Goal: Task Accomplishment & Management: Complete application form

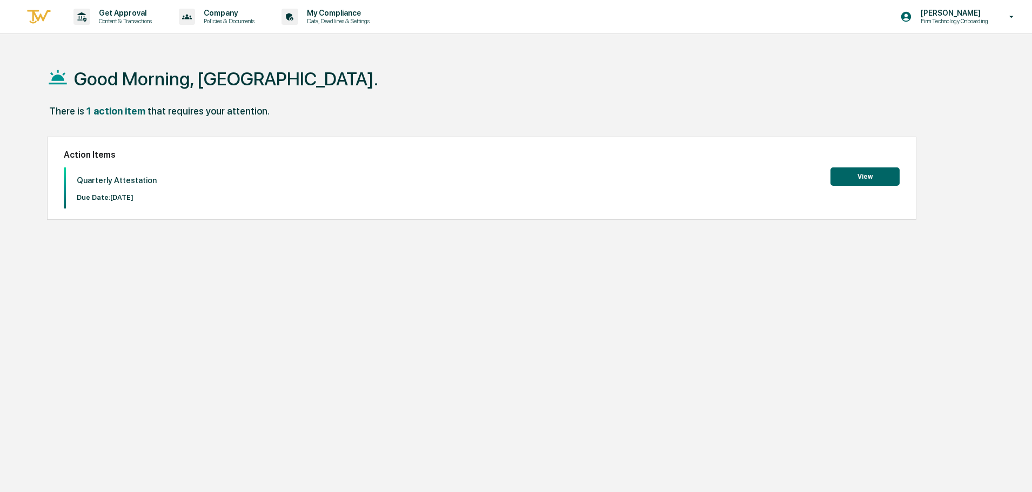
click at [866, 178] on button "View" at bounding box center [865, 177] width 69 height 18
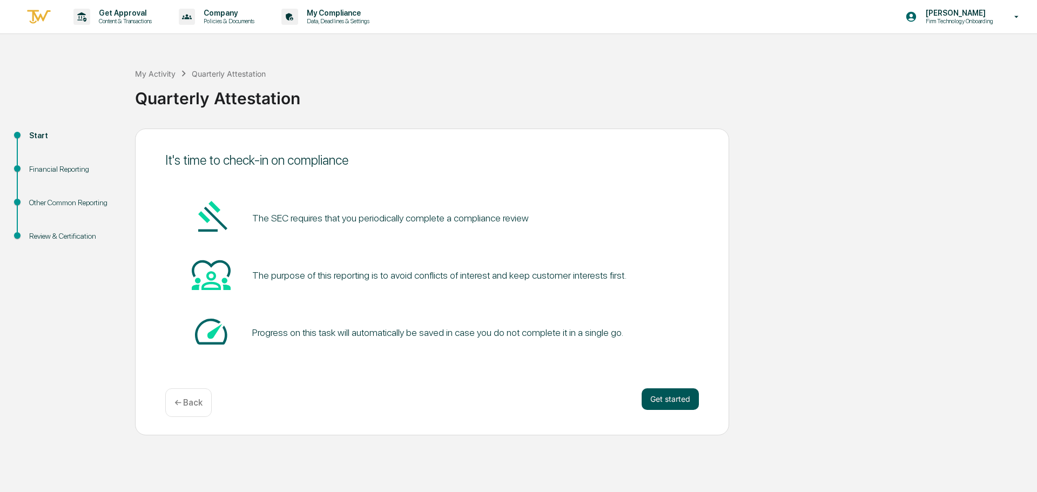
click at [681, 403] on button "Get started" at bounding box center [670, 400] width 57 height 22
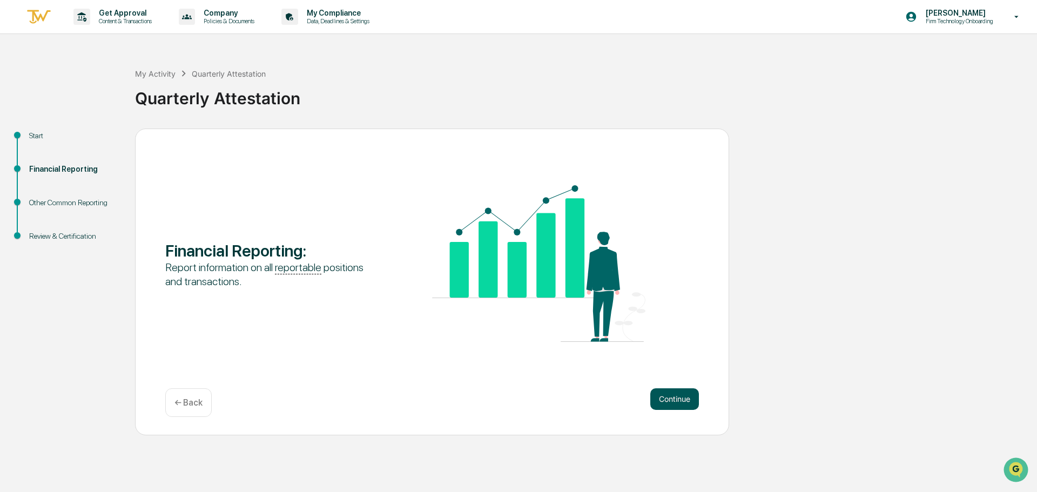
click at [675, 404] on button "Continue" at bounding box center [675, 400] width 49 height 22
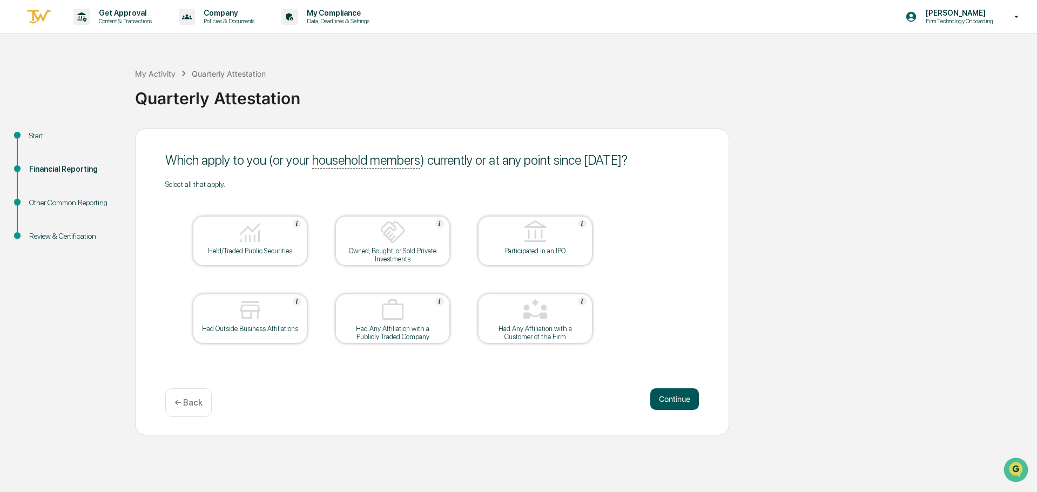
click at [684, 400] on button "Continue" at bounding box center [675, 400] width 49 height 22
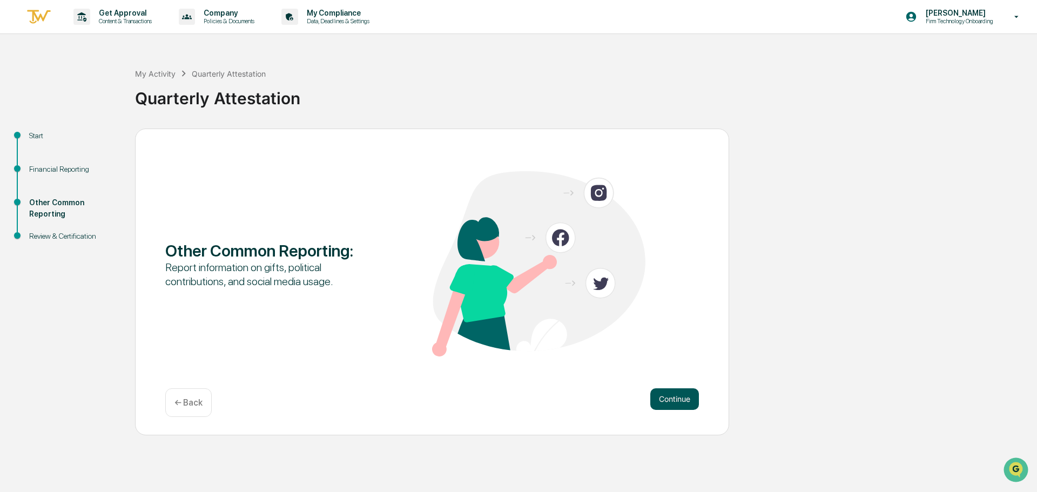
click at [674, 398] on button "Continue" at bounding box center [675, 400] width 49 height 22
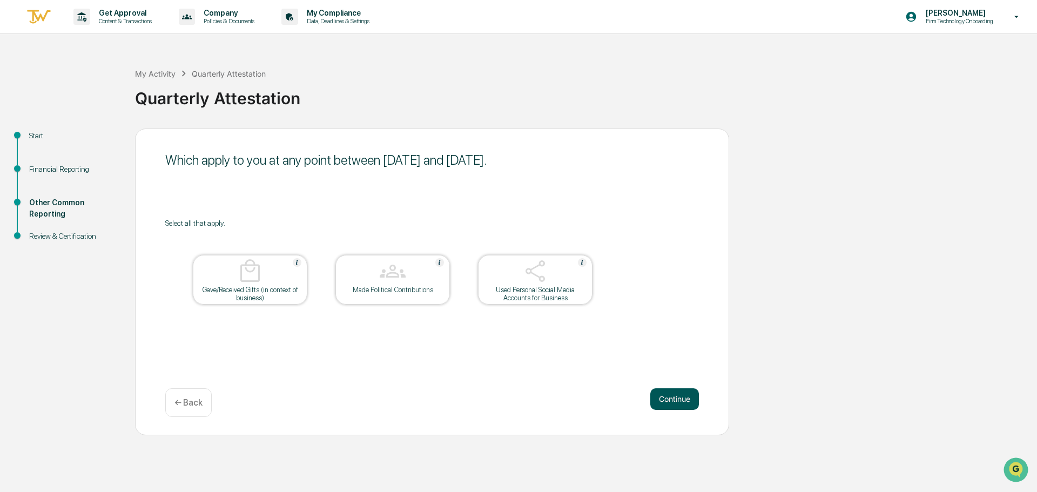
click at [678, 393] on button "Continue" at bounding box center [675, 400] width 49 height 22
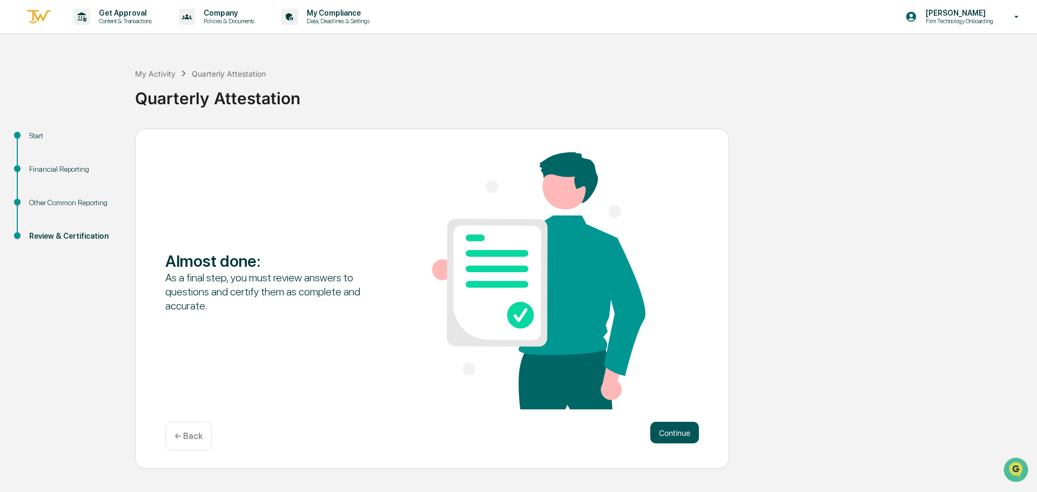
click at [671, 433] on button "Continue" at bounding box center [675, 433] width 49 height 22
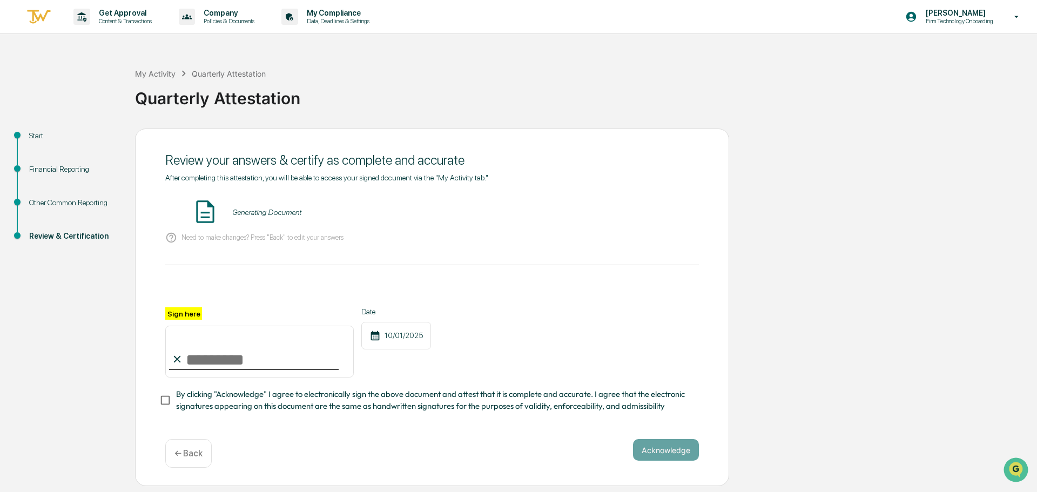
click at [214, 360] on input "Sign here" at bounding box center [259, 352] width 189 height 52
type input "**********"
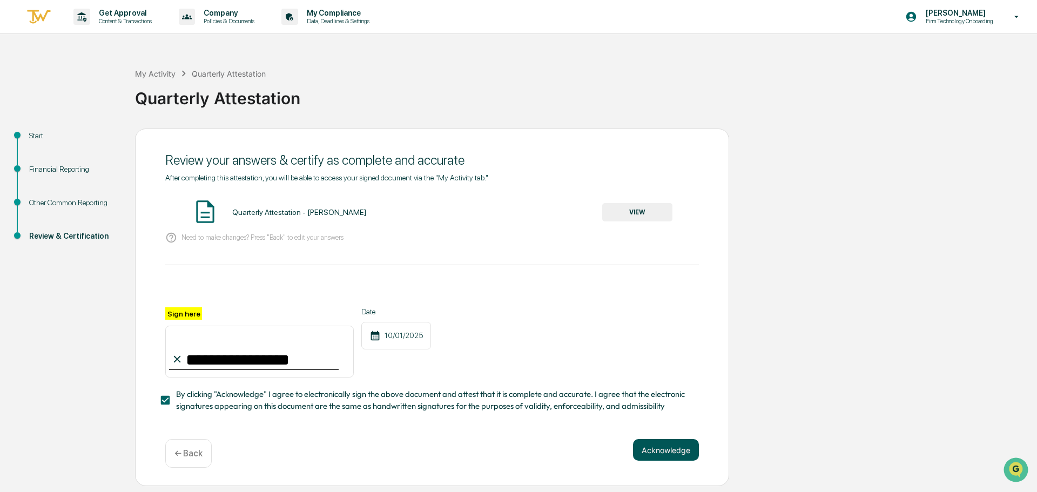
click at [672, 454] on button "Acknowledge" at bounding box center [666, 450] width 66 height 22
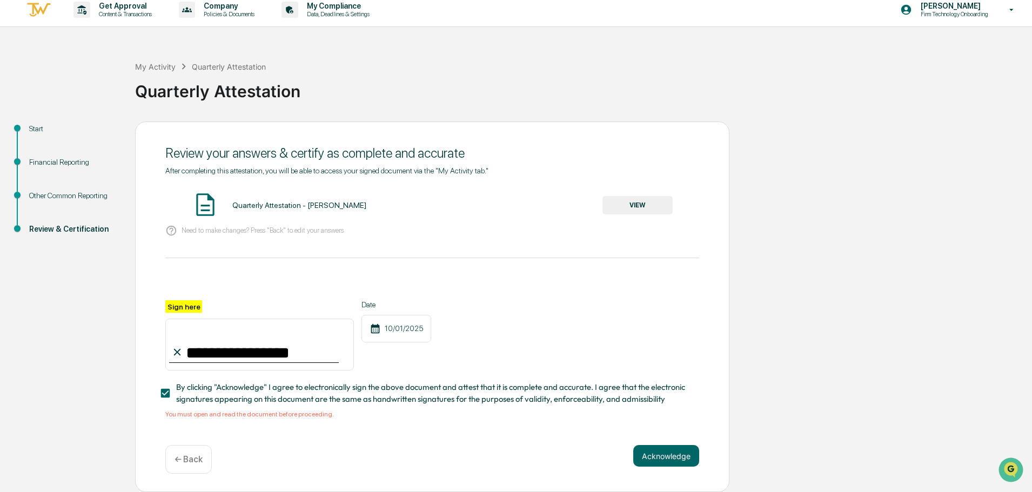
scroll to position [10, 0]
click at [245, 396] on span "By clicking "Acknowledge" I agree to electronically sign the above document and…" at bounding box center [433, 393] width 514 height 24
click at [643, 202] on button "VIEW" at bounding box center [638, 205] width 70 height 18
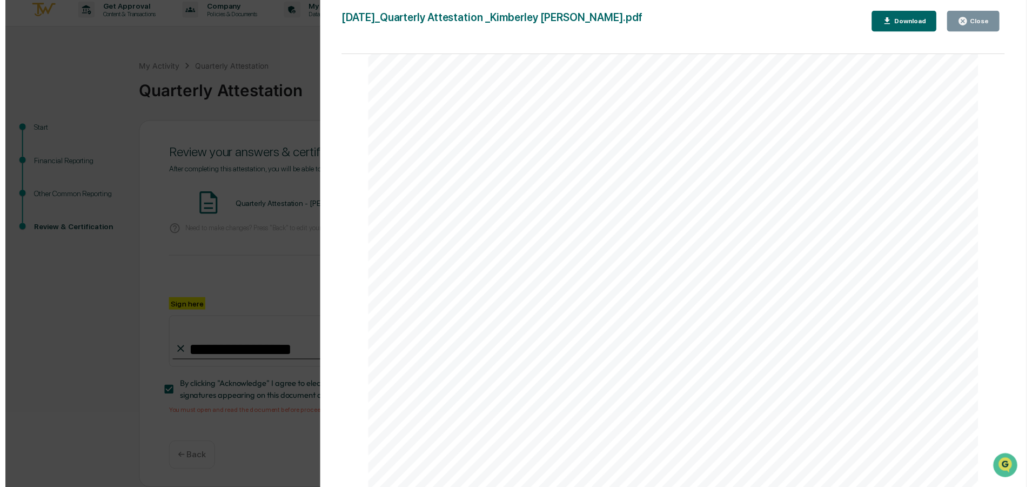
scroll to position [2275, 0]
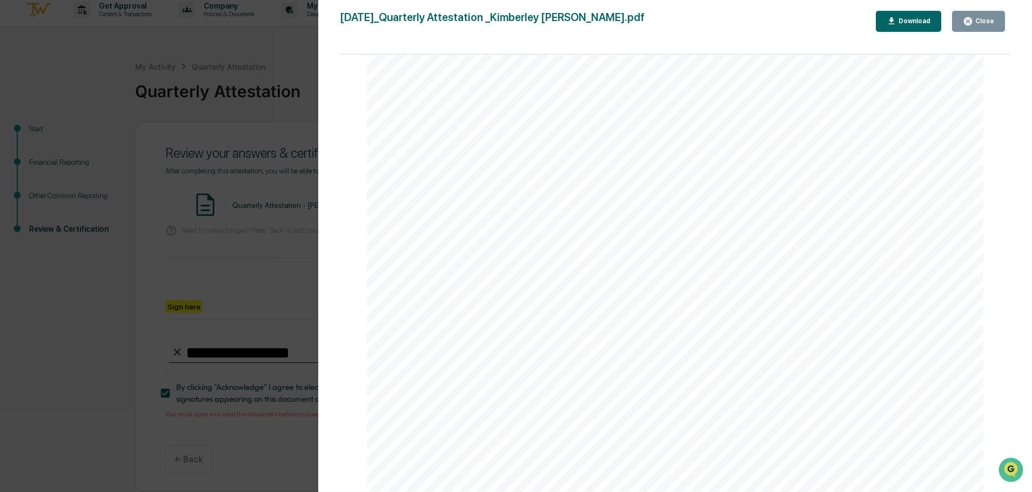
click at [965, 22] on icon "button" at bounding box center [968, 21] width 10 height 10
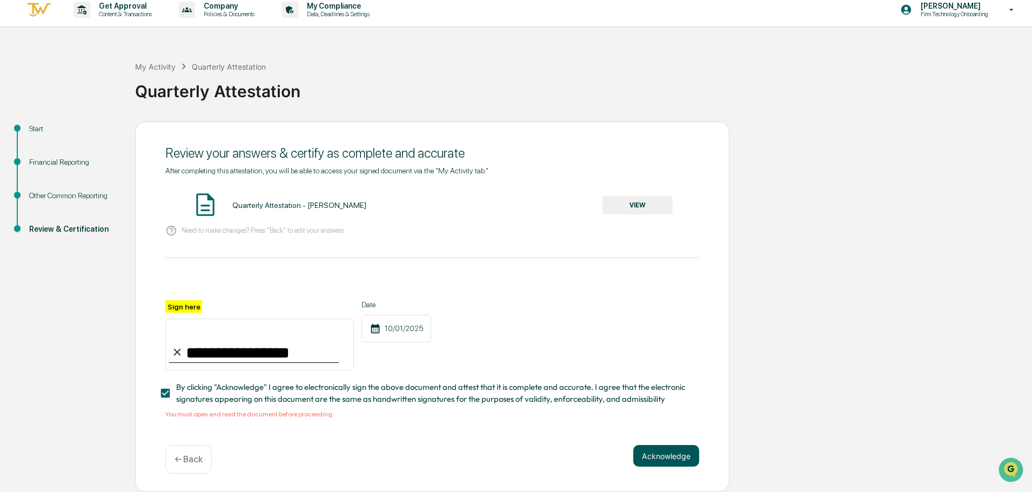
click at [664, 459] on button "Acknowledge" at bounding box center [666, 456] width 66 height 22
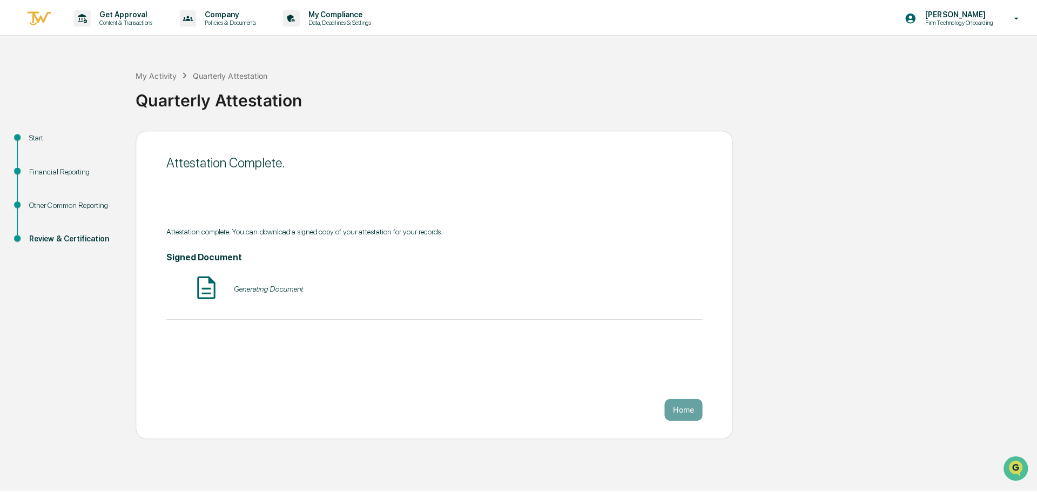
scroll to position [0, 0]
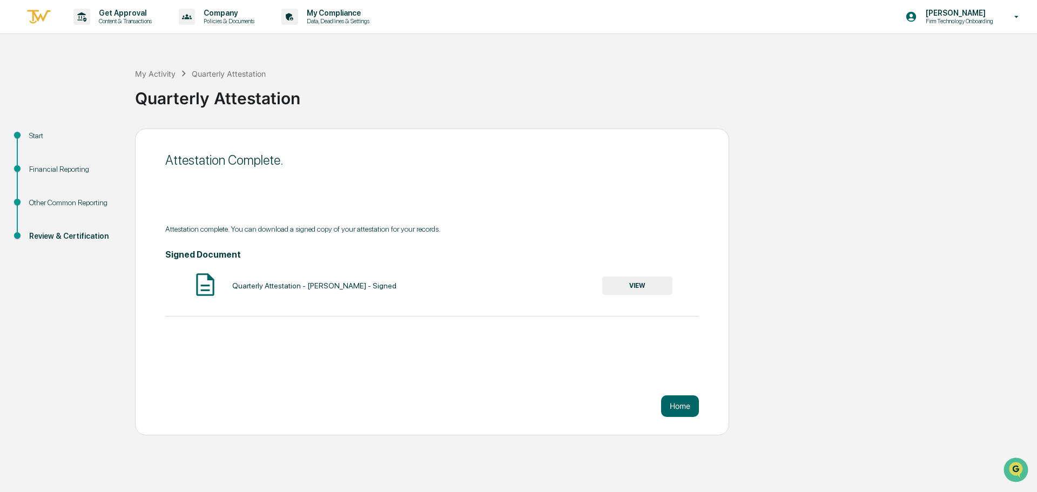
click at [628, 286] on button "VIEW" at bounding box center [638, 286] width 70 height 18
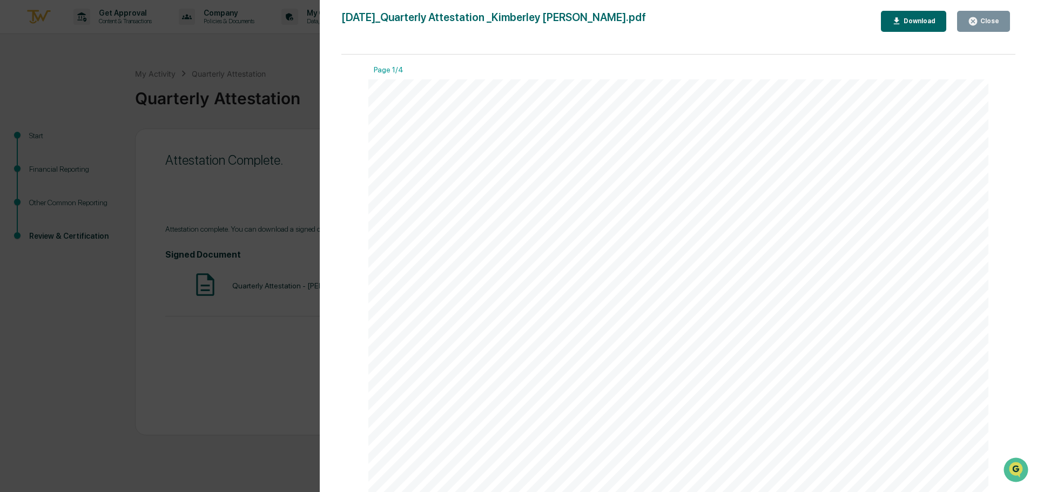
click at [920, 23] on div "Download" at bounding box center [919, 21] width 34 height 8
